Goal: Task Accomplishment & Management: Manage account settings

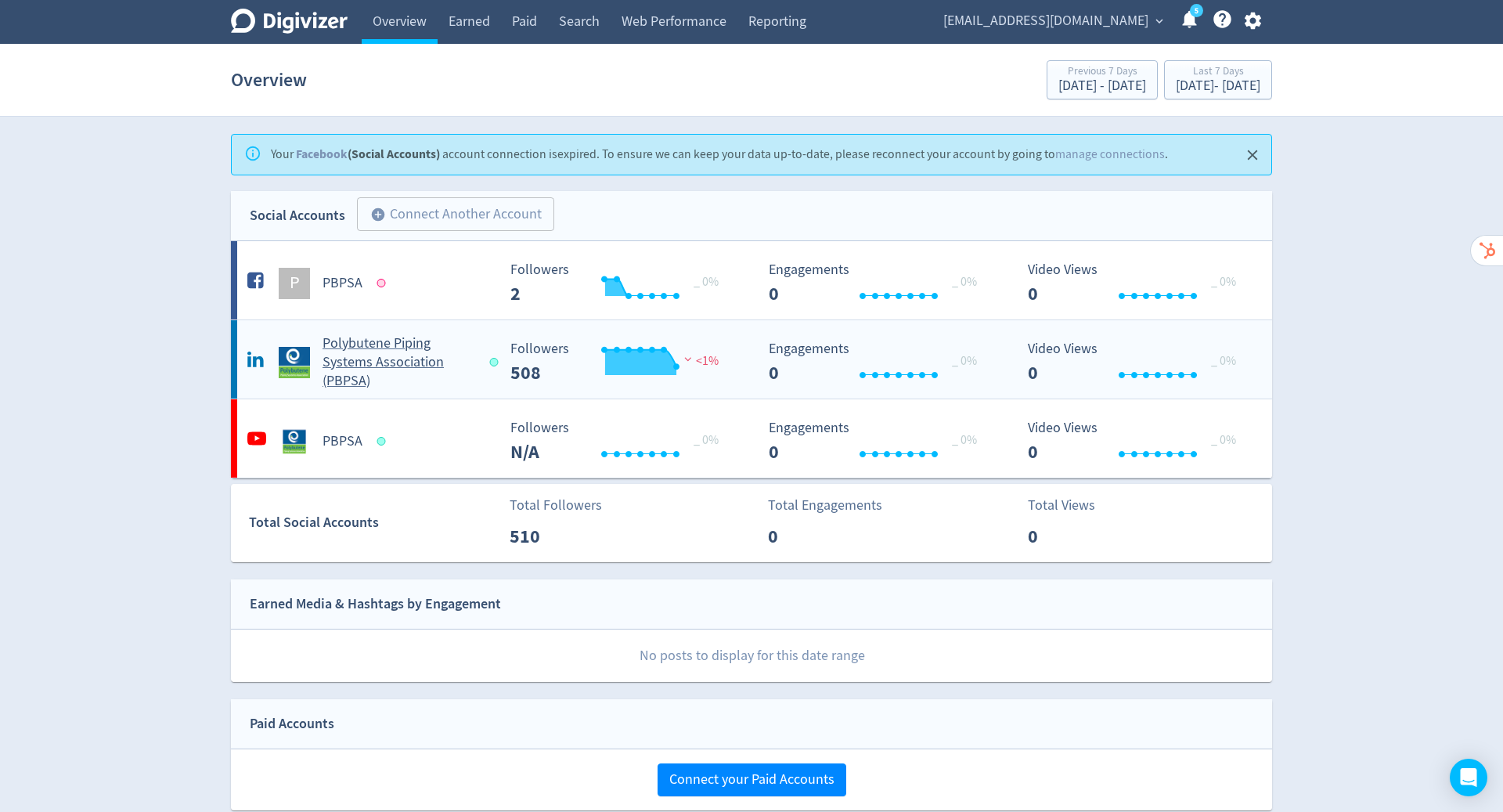
click at [385, 346] on h5 "Polybutene Piping Systems Association (PBPSA)" at bounding box center [399, 362] width 152 height 57
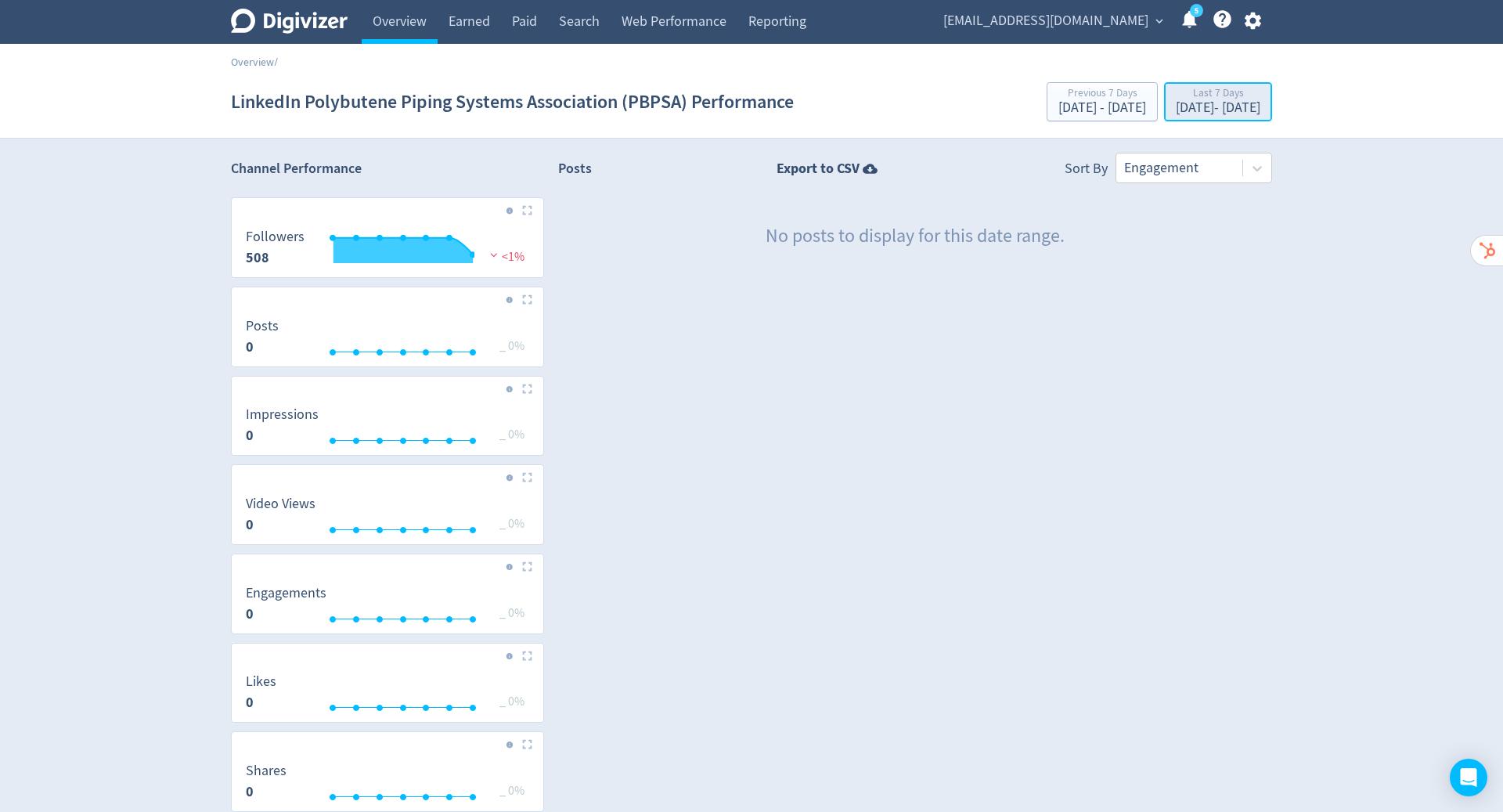
click at [1182, 112] on div "[DATE] - [DATE]" at bounding box center [1218, 108] width 84 height 14
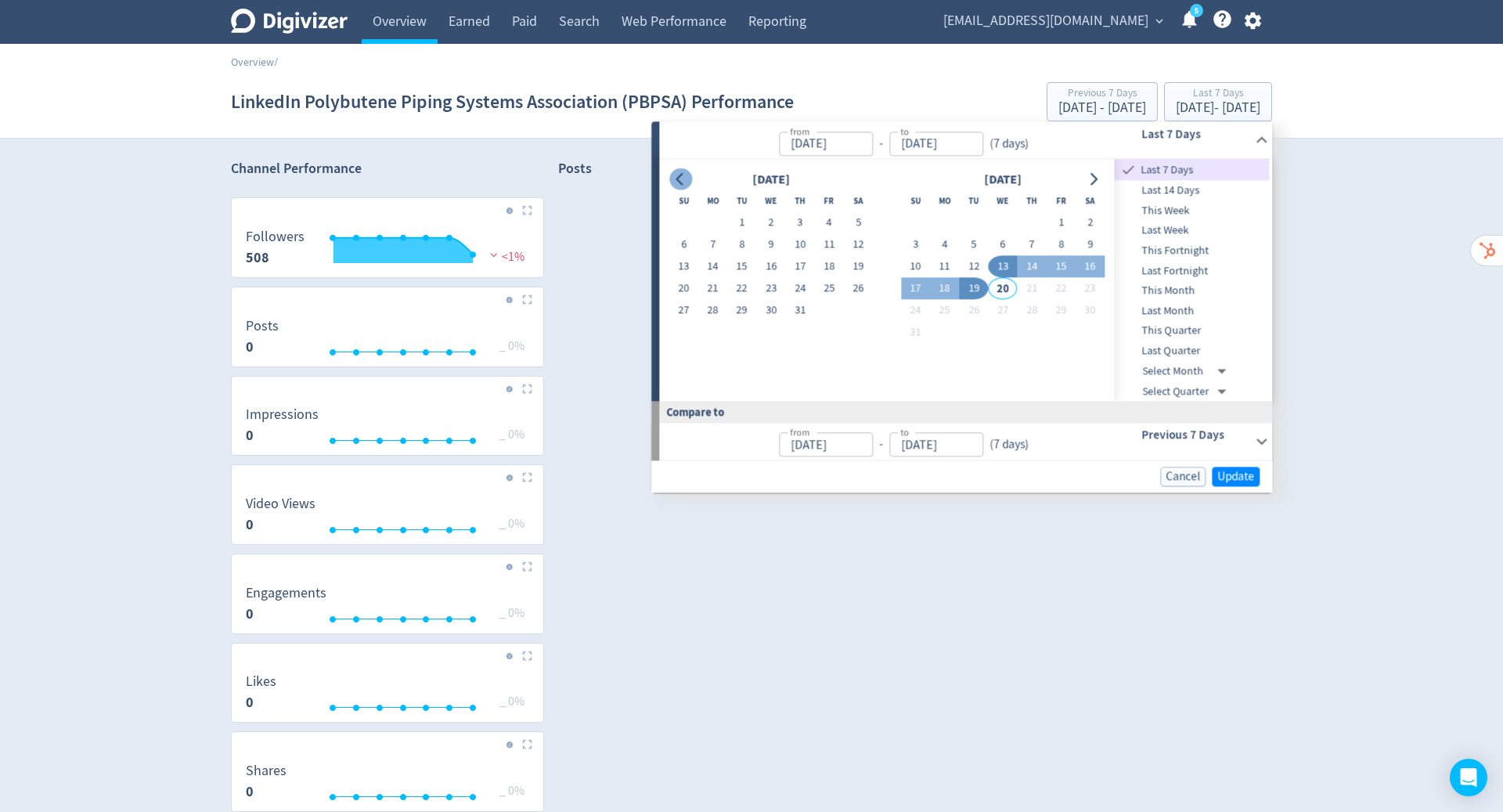
click at [676, 179] on icon "Go to previous month" at bounding box center [680, 179] width 12 height 12
click at [856, 223] on button "1" at bounding box center [858, 223] width 29 height 22
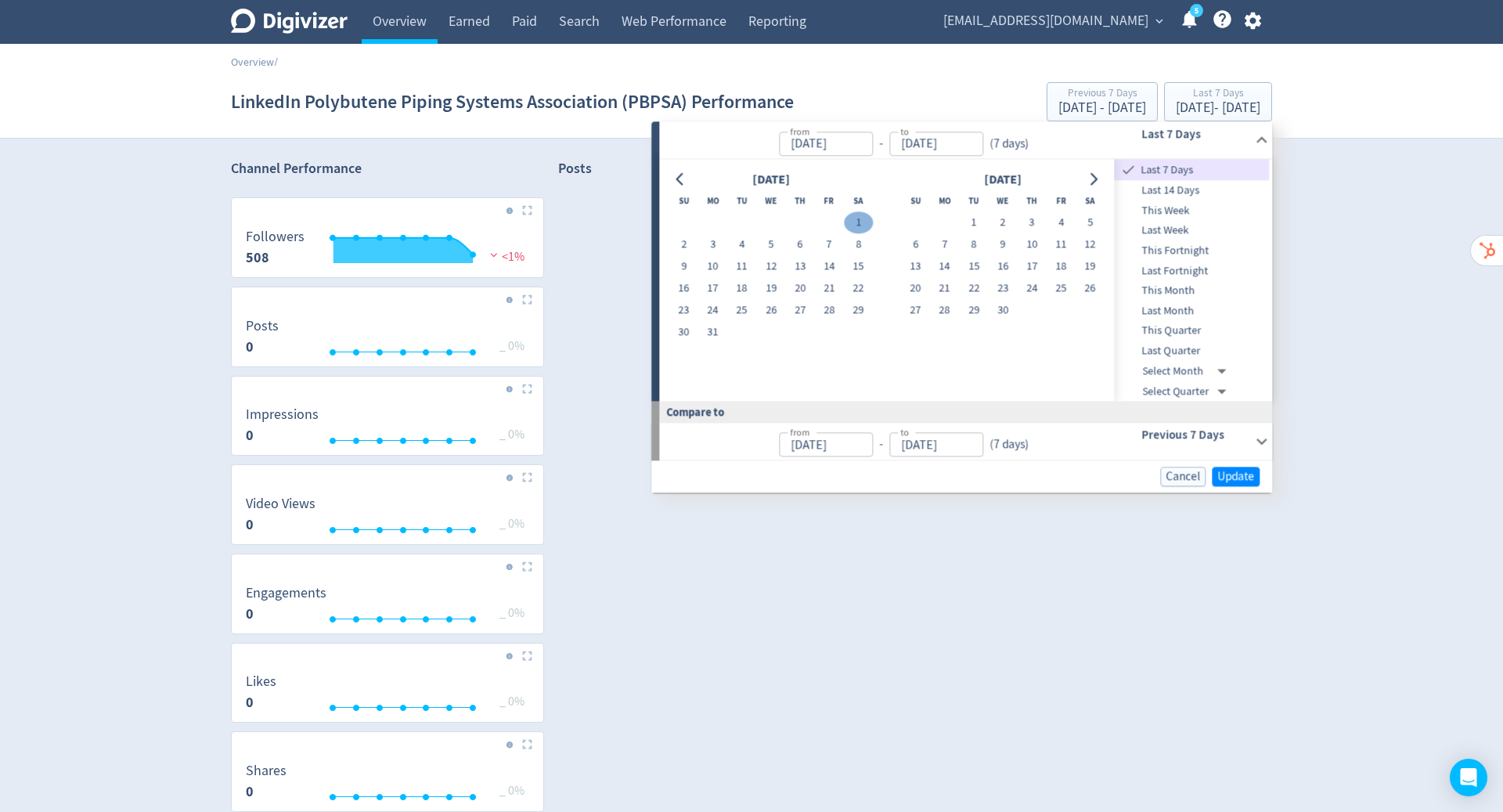
type input "[DATE]"
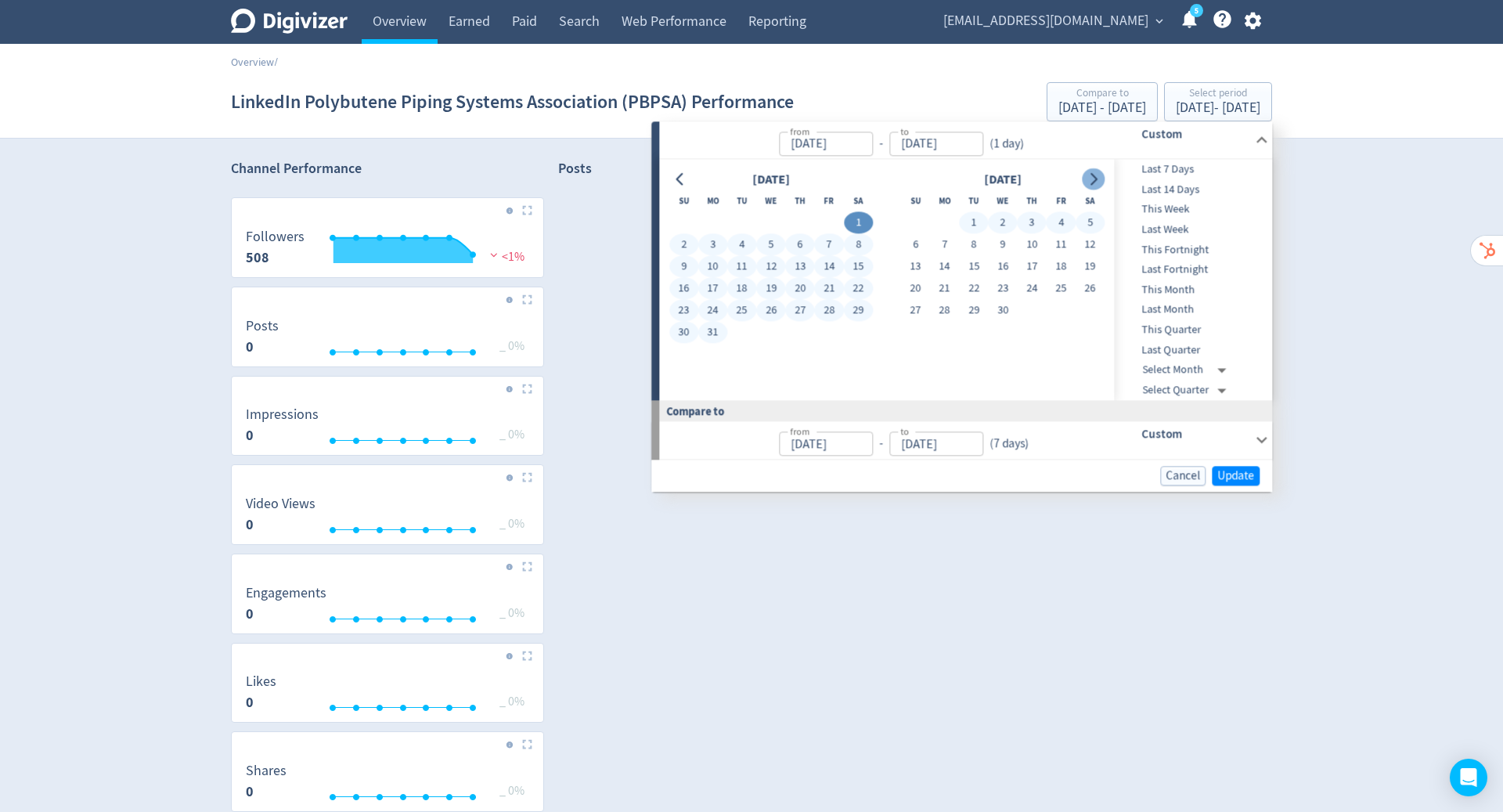
click at [1101, 181] on button "Go to next month" at bounding box center [1094, 179] width 23 height 22
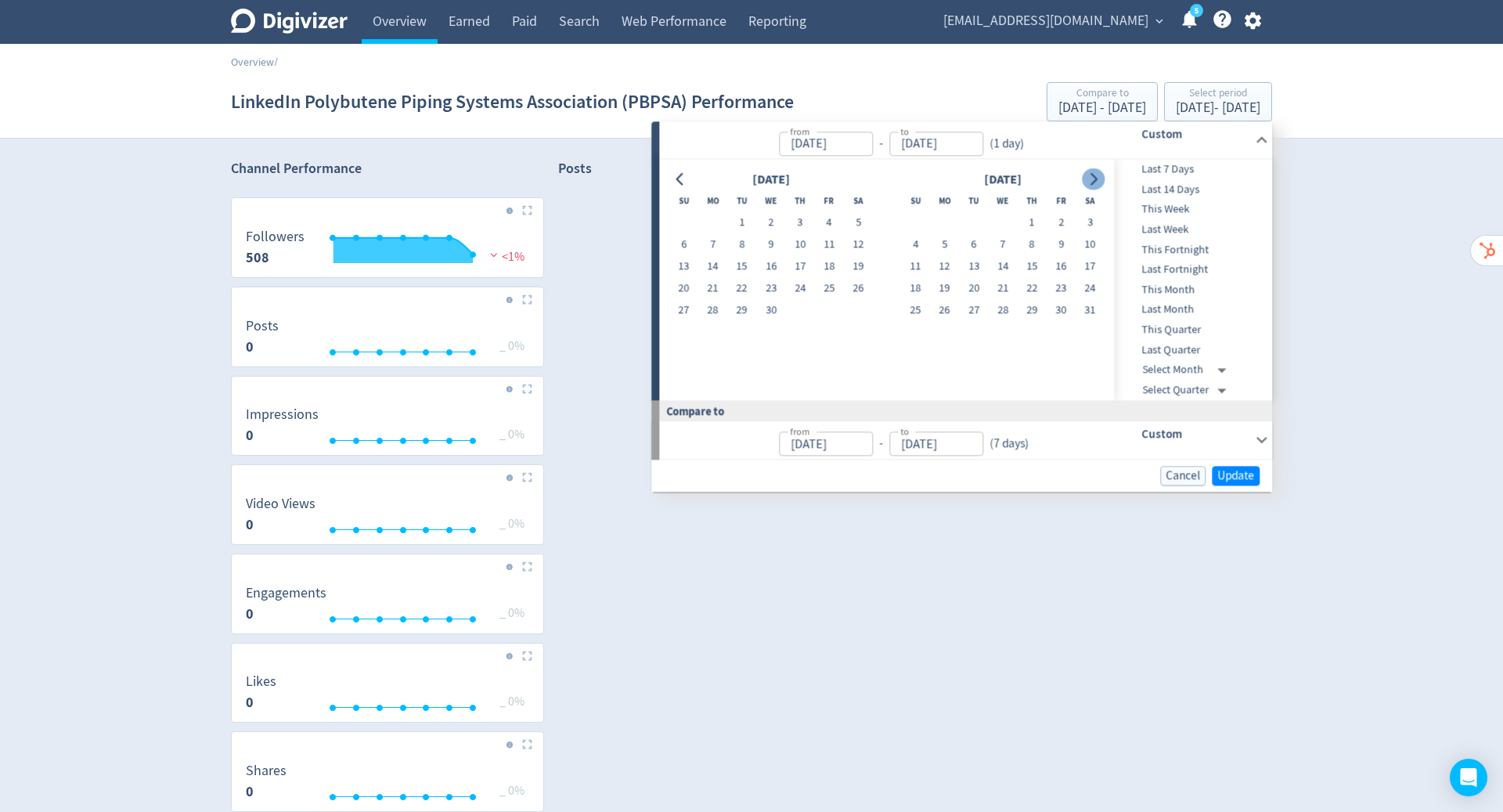
click at [1101, 181] on button "Go to next month" at bounding box center [1094, 179] width 23 height 22
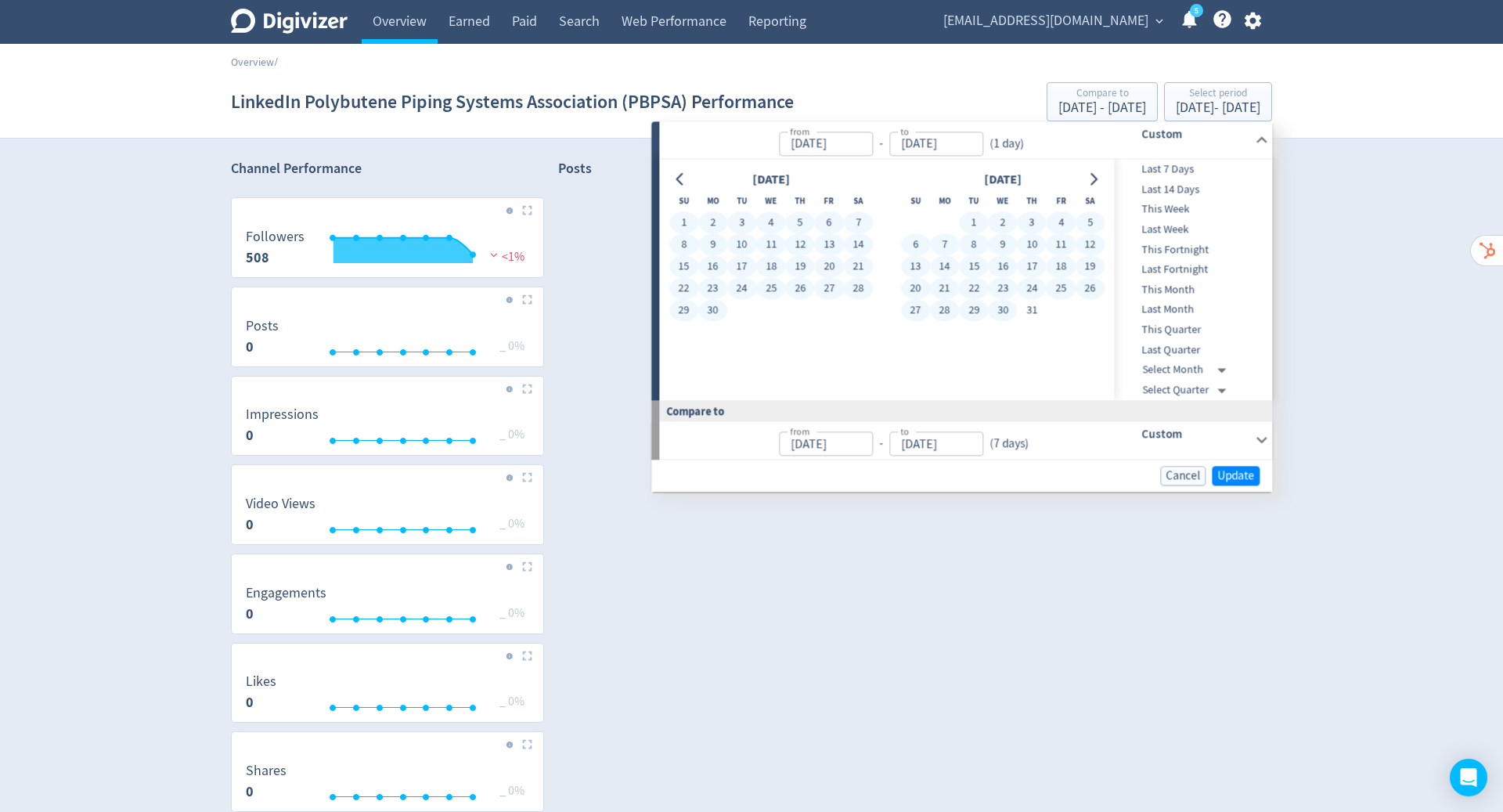
click at [1010, 308] on button "30" at bounding box center [1003, 311] width 29 height 22
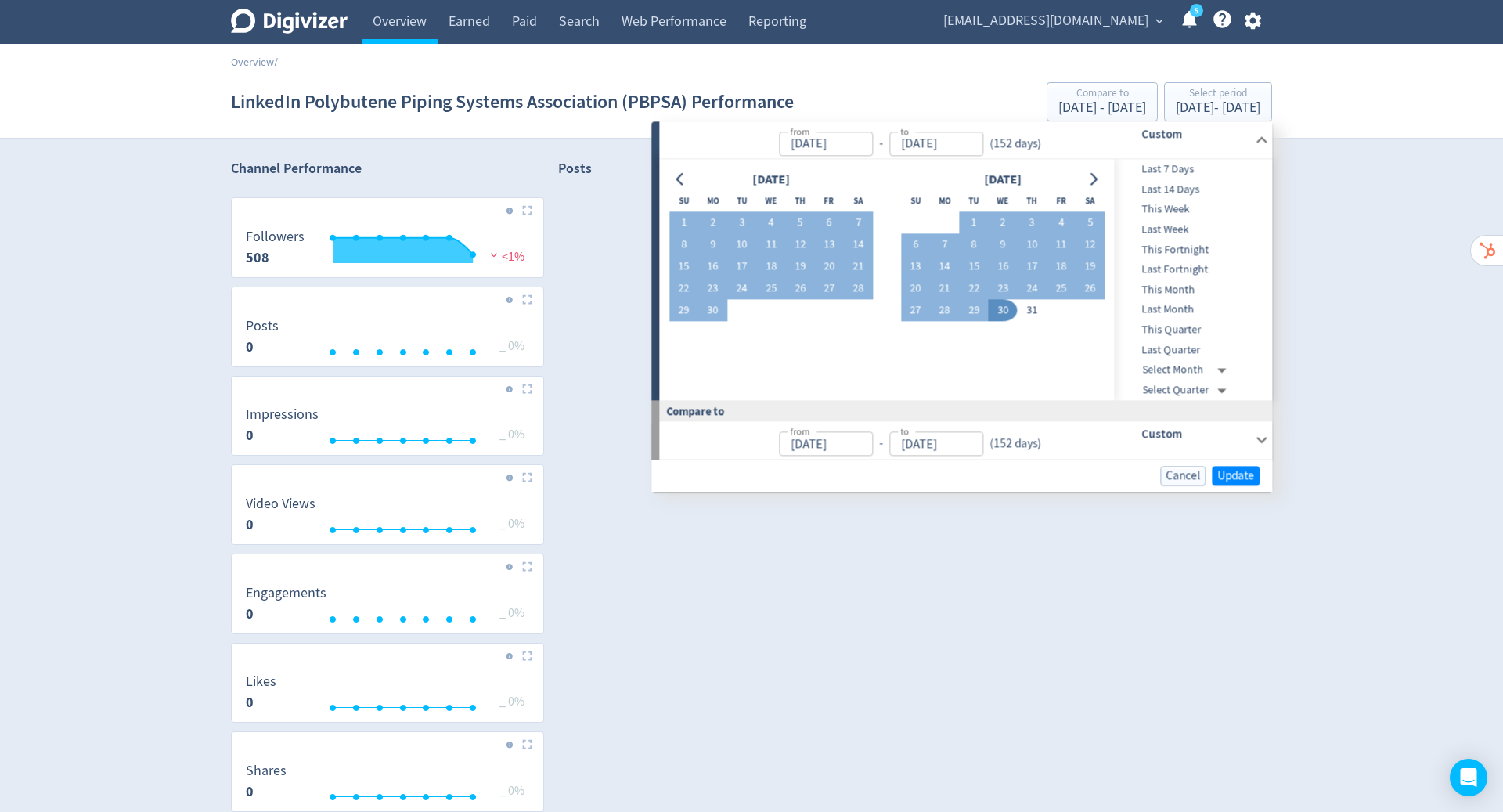
type input "[DATE]"
click at [1233, 474] on span "Update" at bounding box center [1236, 475] width 37 height 12
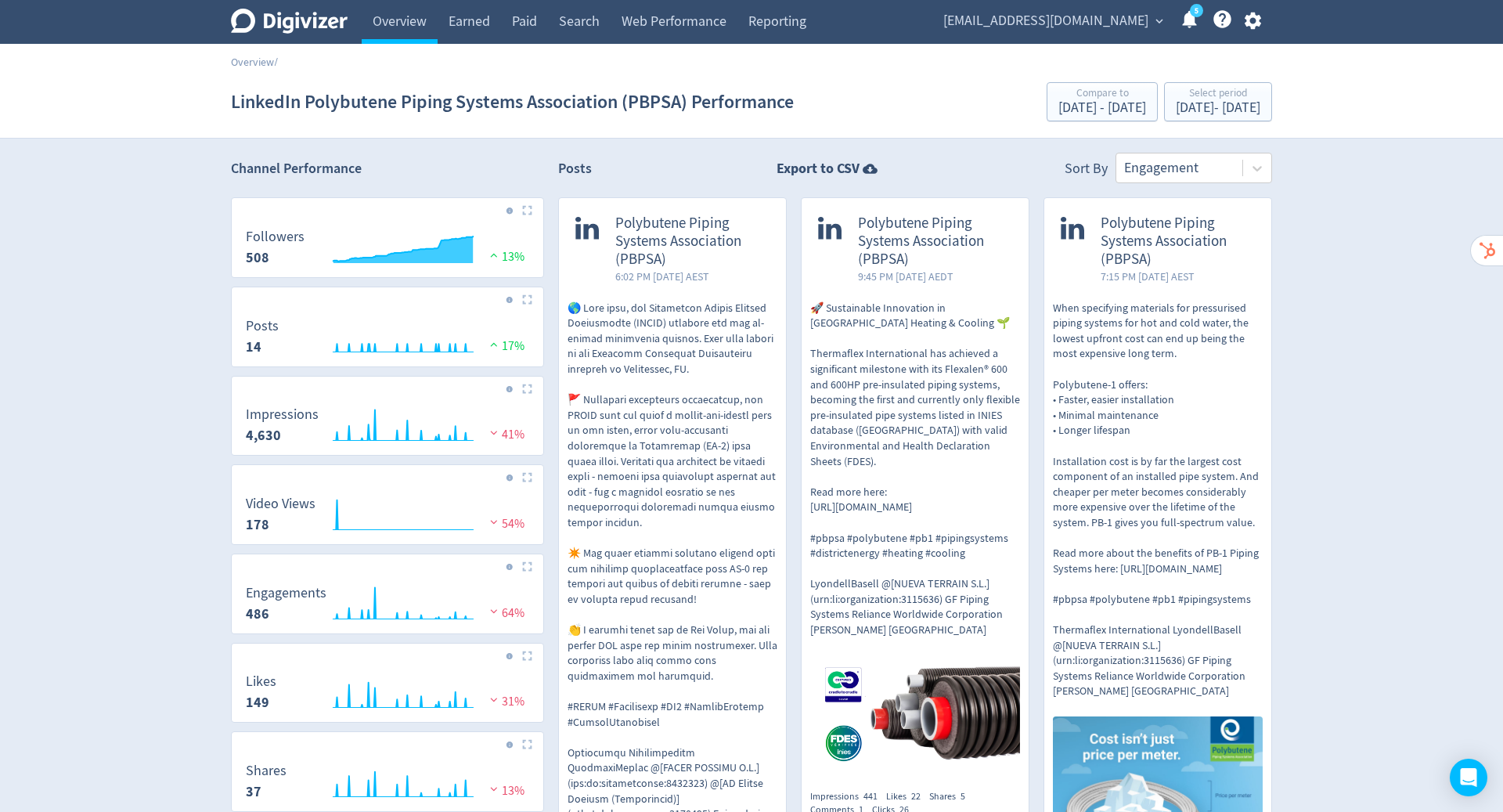
click at [641, 237] on span "Polybutene Piping Systems Association (PBPSA)" at bounding box center [693, 241] width 154 height 53
click at [402, 20] on link "Overview" at bounding box center [399, 22] width 76 height 44
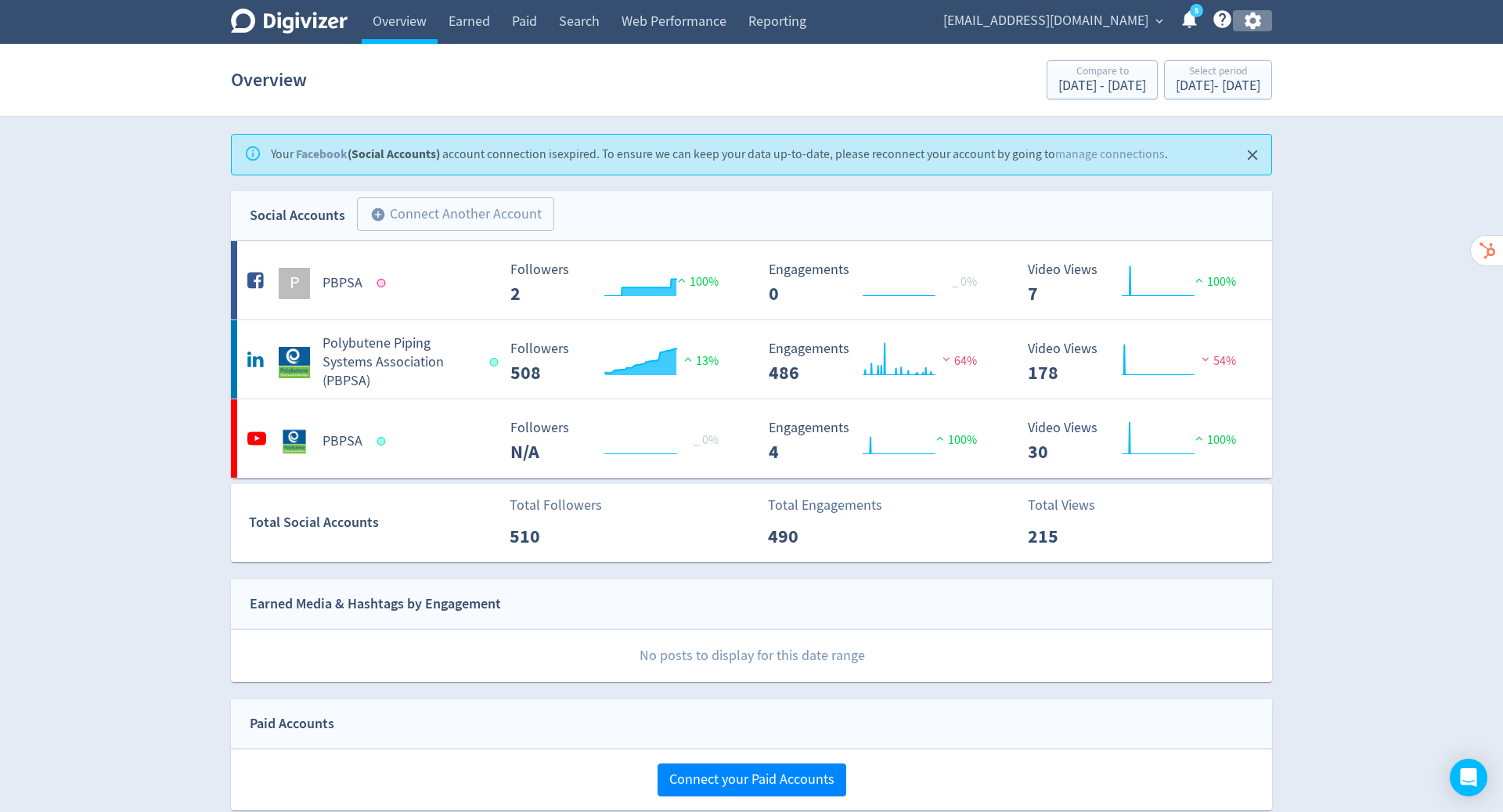
click at [1252, 24] on icon "button" at bounding box center [1253, 20] width 21 height 21
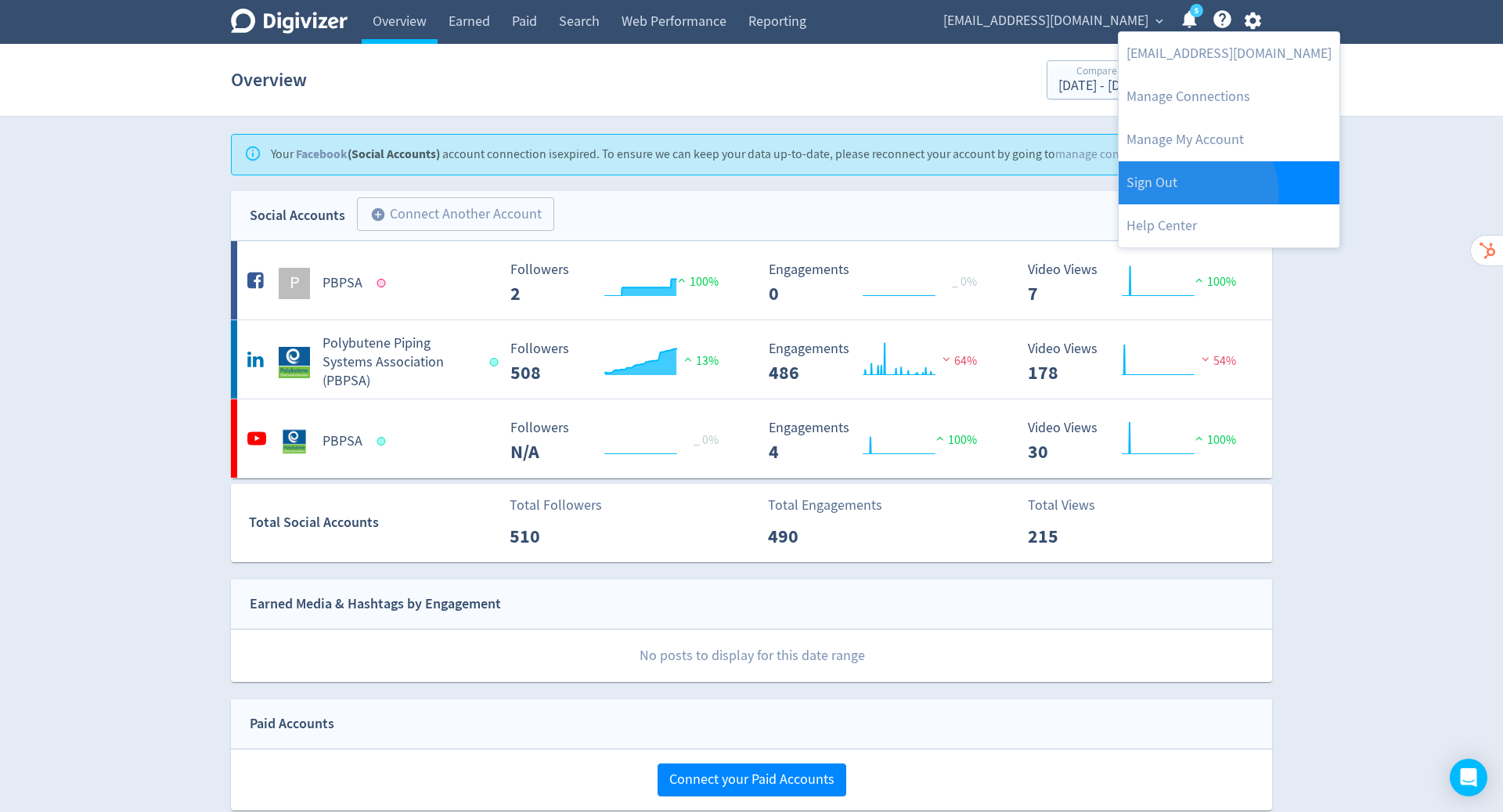
click at [1190, 194] on link "Sign Out" at bounding box center [1228, 182] width 221 height 43
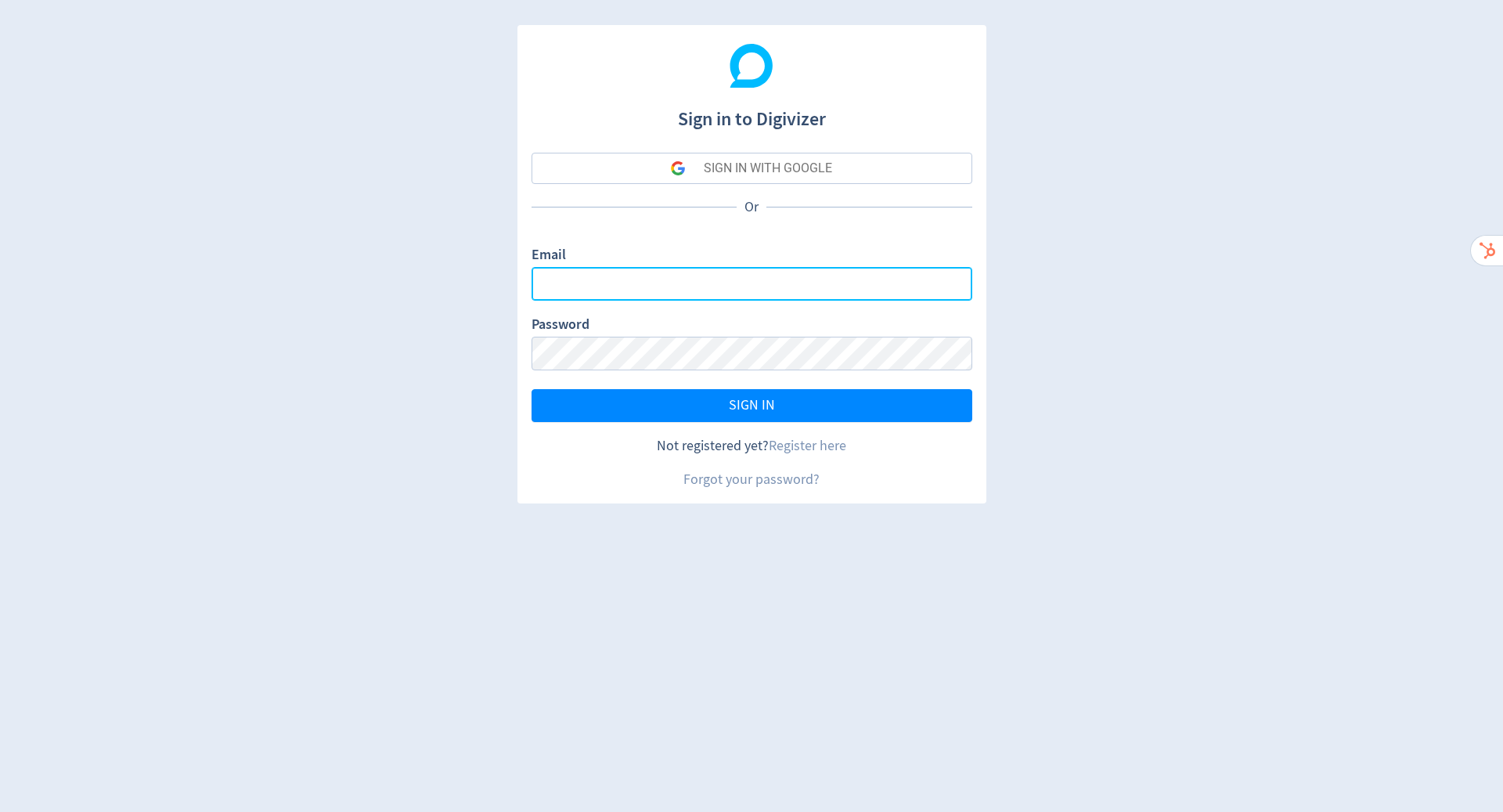
click at [769, 281] on input "Email" at bounding box center [752, 283] width 441 height 34
type input "[PERSON_NAME][EMAIL_ADDRESS][PERSON_NAME][DOMAIN_NAME]"
